Goal: Task Accomplishment & Management: Use online tool/utility

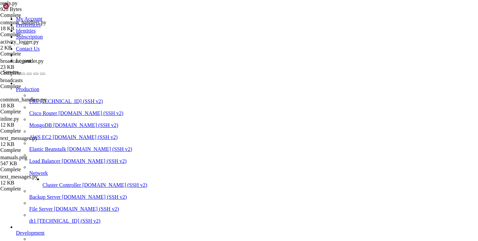
scroll to position [5, 0]
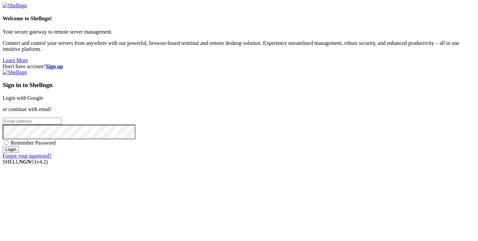
click at [43, 95] on link "Login with Google" at bounding box center [23, 98] width 41 height 6
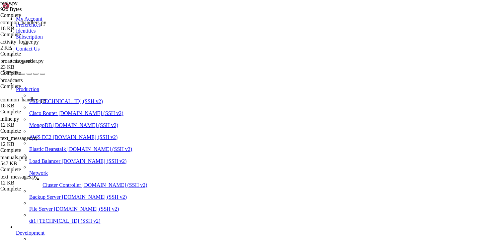
scroll to position [317364, 0]
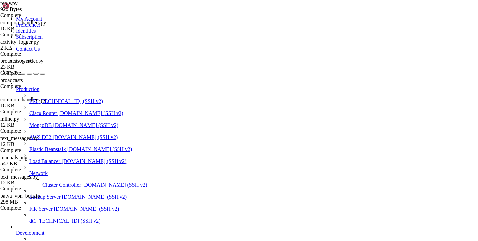
scroll to position [0, 0]
type input "/var/service"
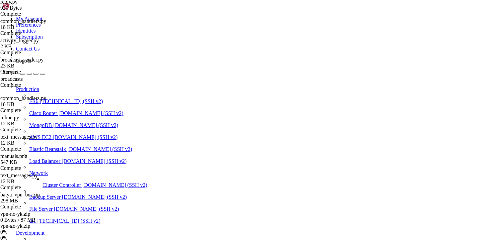
scroll to position [30, 0]
